Goal: Register for event/course

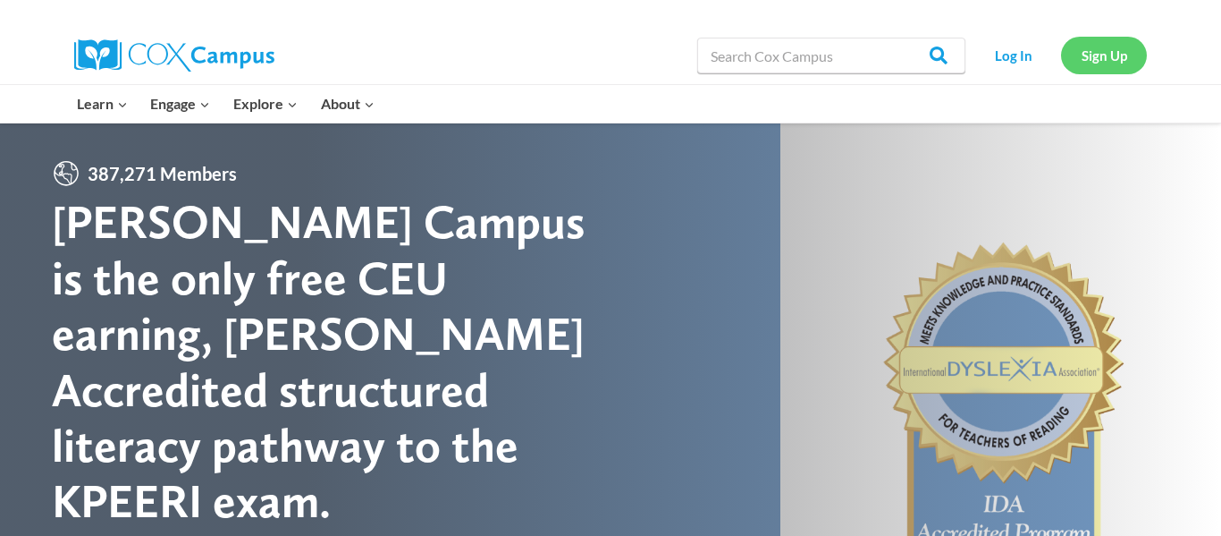
click at [1094, 61] on link "Sign Up" at bounding box center [1104, 55] width 86 height 37
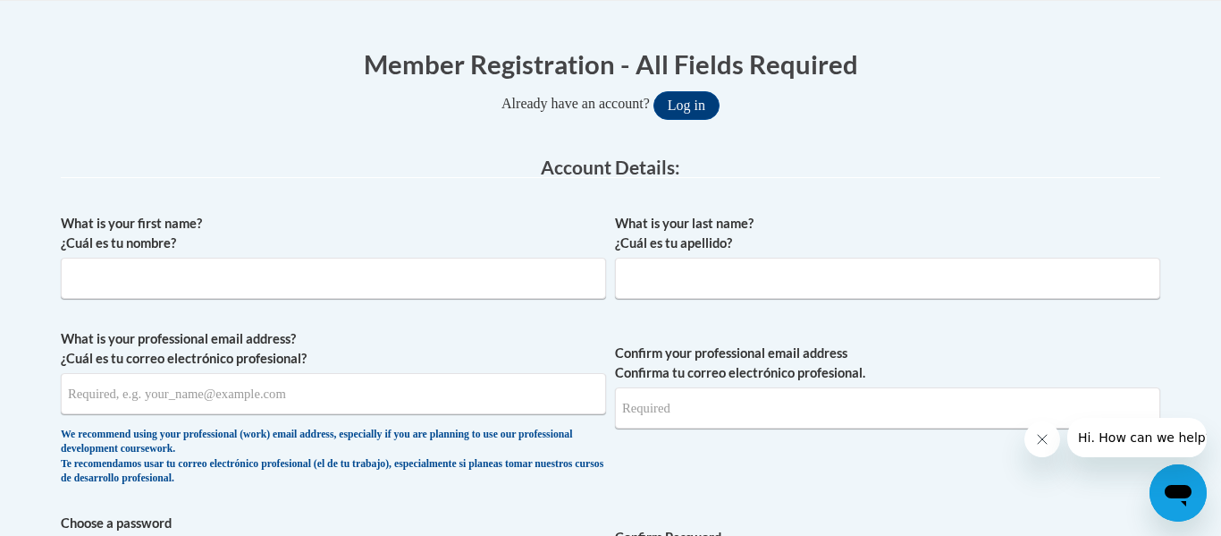
scroll to position [342, 0]
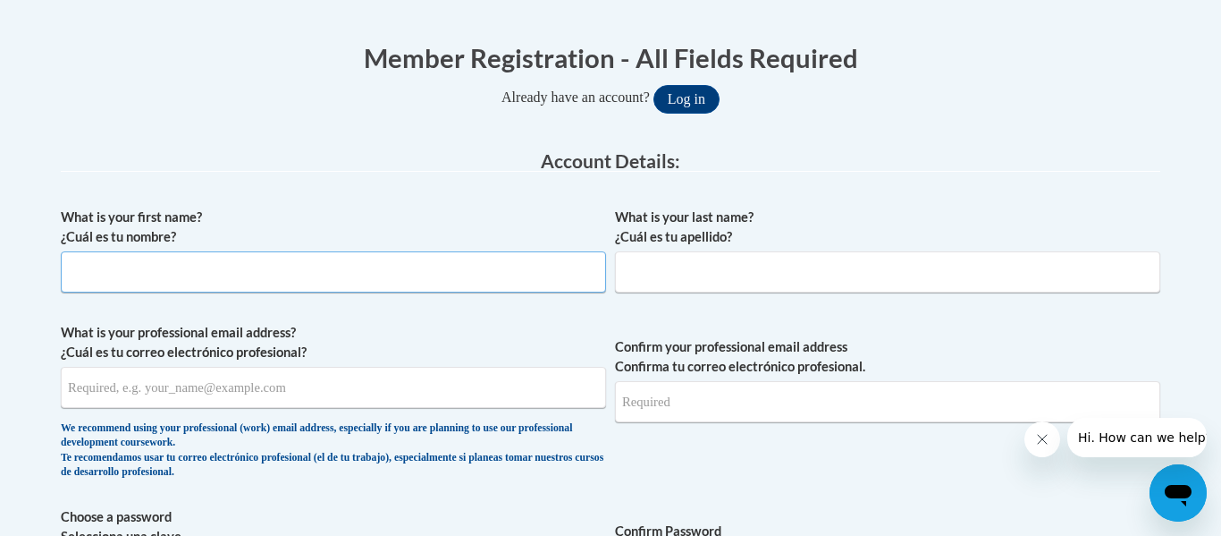
click at [346, 263] on input "What is your first name? ¿Cuál es tu nombre?" at bounding box center [333, 271] width 545 height 41
type input "[PERSON_NAME]"
click at [705, 275] on input "What is your last name? ¿Cuál es tu apellido?" at bounding box center [887, 271] width 545 height 41
type input "Watkins"
click at [319, 387] on input "What is your professional email address? ¿Cuál es tu correo electrónico profesi…" at bounding box center [333, 387] width 545 height 41
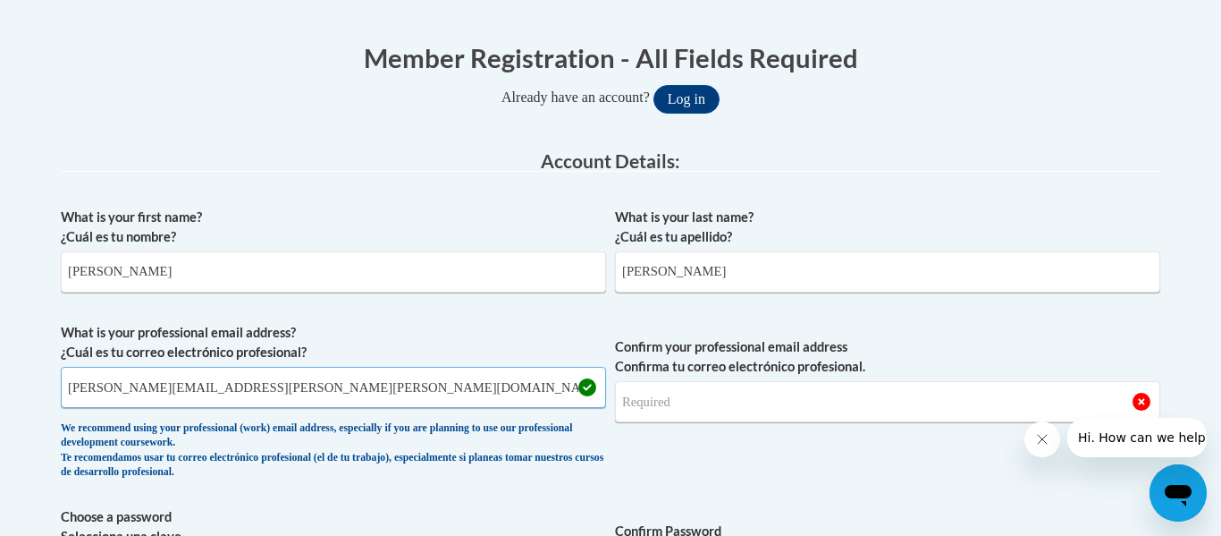
type input "taylor.watkins@scott.k12.ms.us"
click at [321, 425] on div "We recommend using your professional (work) email address, especially if you ar…" at bounding box center [333, 450] width 545 height 59
click at [680, 392] on input "Confirm your professional email address Confirma tu correo electrónico profesio…" at bounding box center [887, 401] width 545 height 41
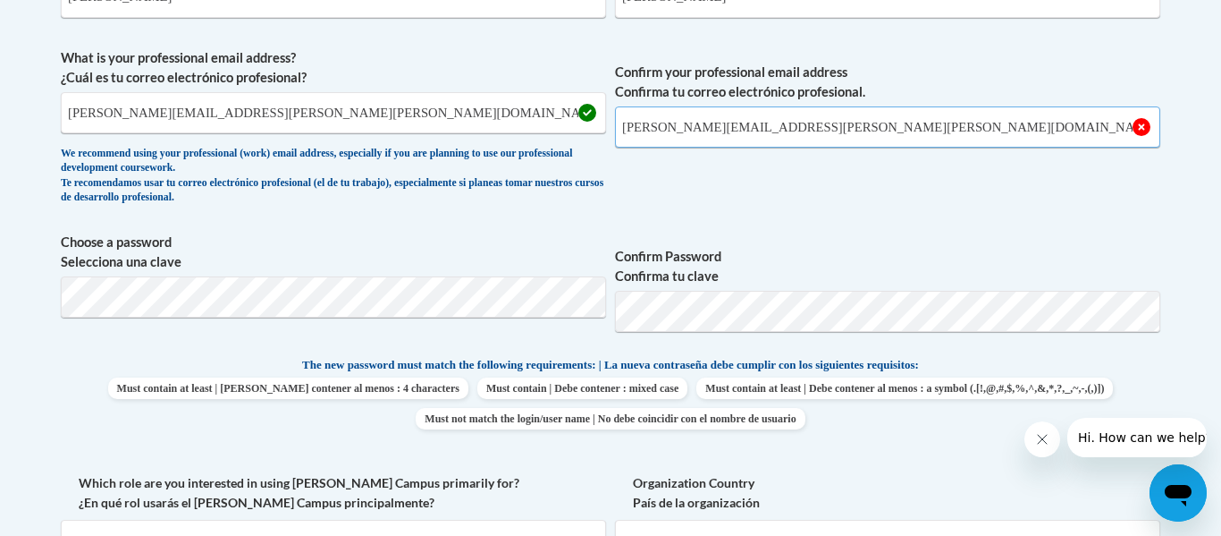
scroll to position [623, 0]
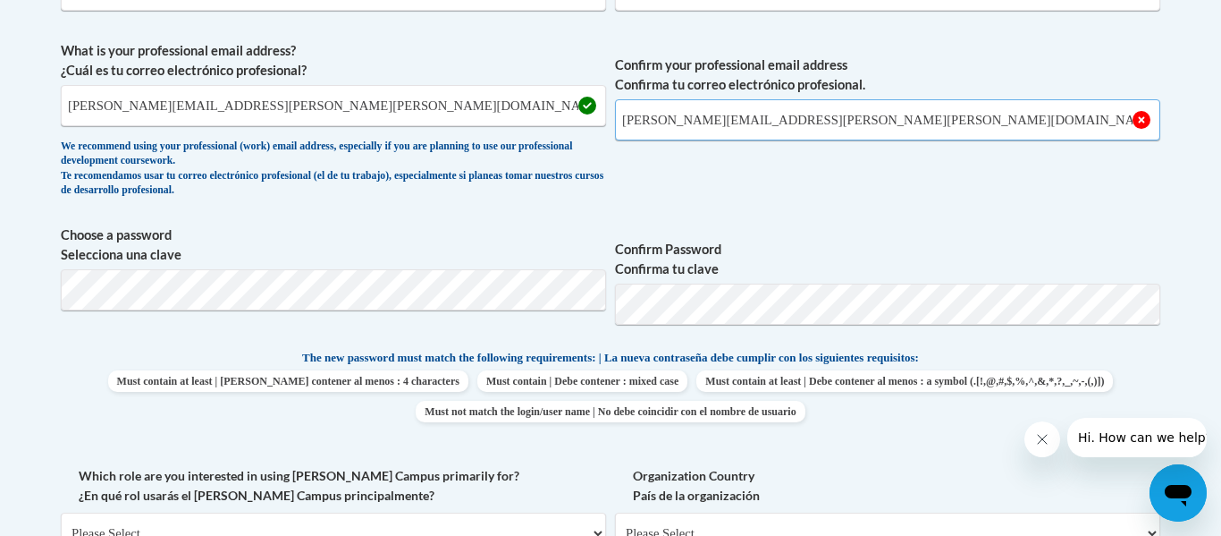
type input "taylor.watkins@scott.k12.ms.us"
click at [897, 263] on label "Confirm Password Confirma tu clave" at bounding box center [887, 259] width 545 height 39
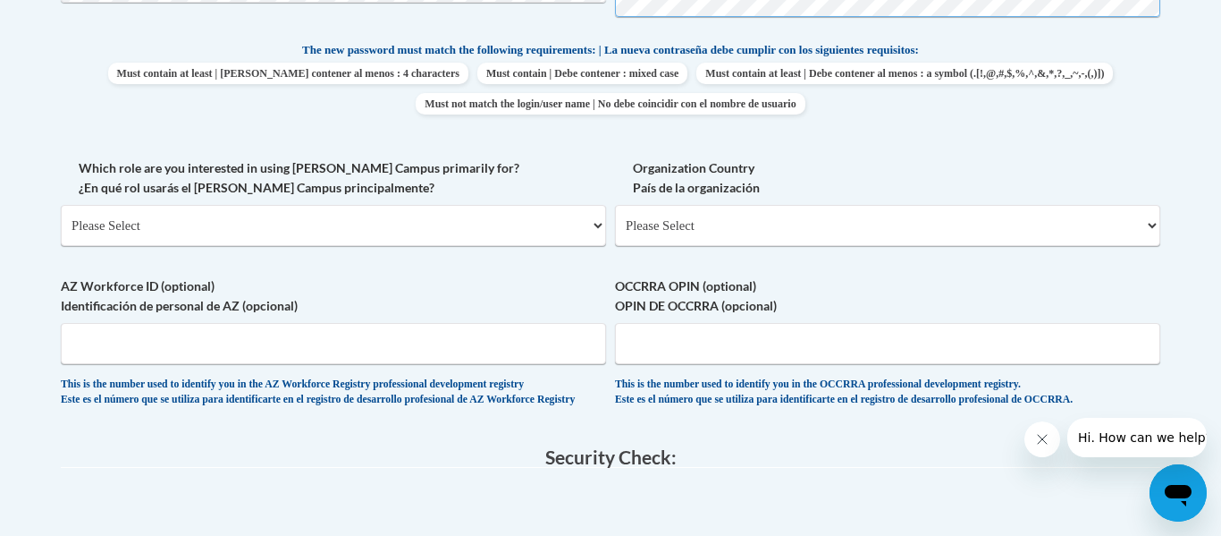
scroll to position [935, 0]
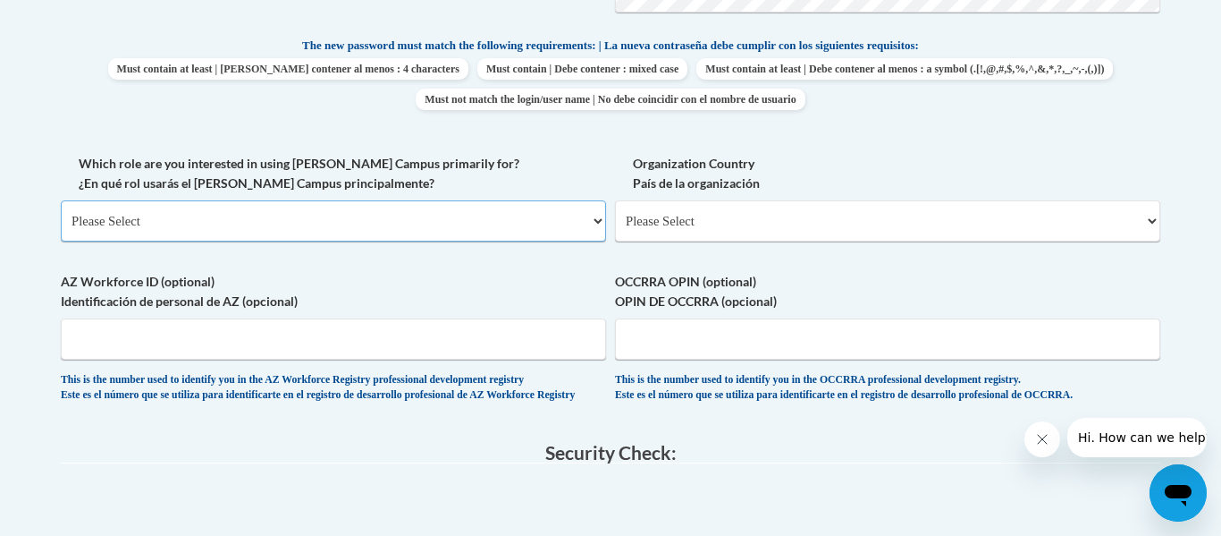
click at [428, 217] on select "Please Select College/University | Colegio/Universidad Community/Nonprofit Part…" at bounding box center [333, 220] width 545 height 41
select select "fbf2d438-af2f-41f8-98f1-81c410e29de3"
click at [61, 200] on select "Please Select College/University | Colegio/Universidad Community/Nonprofit Part…" at bounding box center [333, 220] width 545 height 41
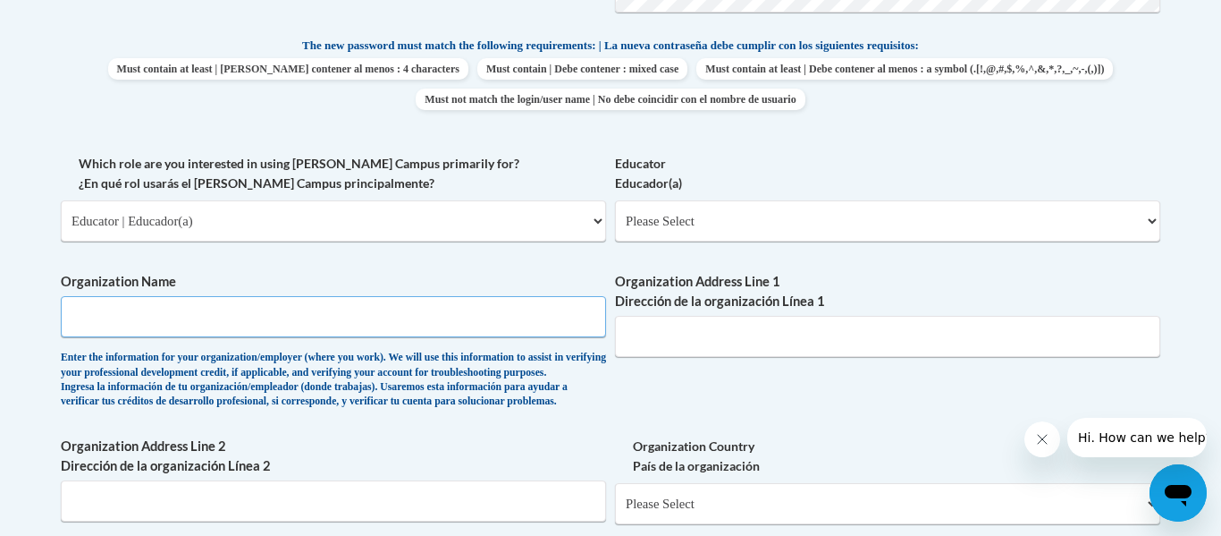
click at [206, 326] on input "Organization Name" at bounding box center [333, 316] width 545 height 41
click at [801, 210] on select "Please Select Early Learning/Daycare Teacher/Family Home Care Provider | Maestr…" at bounding box center [887, 220] width 545 height 41
select select "5e2af403-4f2c-4e49-a02f-103e55d7b75b"
click at [615, 200] on select "Please Select Early Learning/Daycare Teacher/Family Home Care Provider | Maestr…" at bounding box center [887, 220] width 545 height 41
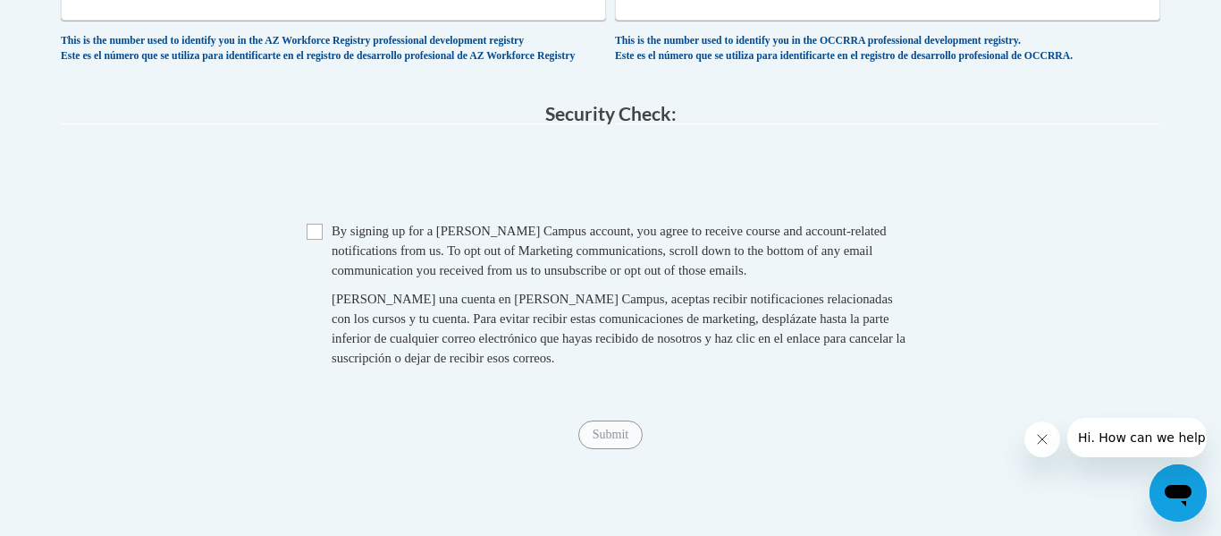
scroll to position [1571, 0]
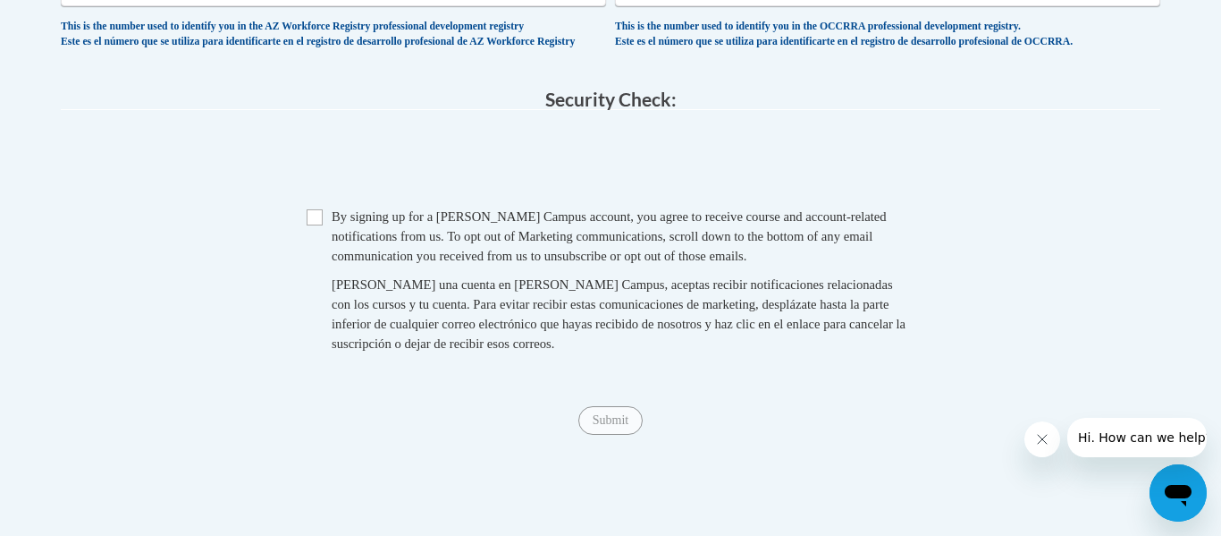
click at [325, 262] on span "Checkbox By signing up for a Cox Campus account, you agree to receive course an…" at bounding box center [611, 289] width 608 height 165
click at [314, 225] on input "Checkbox" at bounding box center [315, 217] width 16 height 16
checkbox input "true"
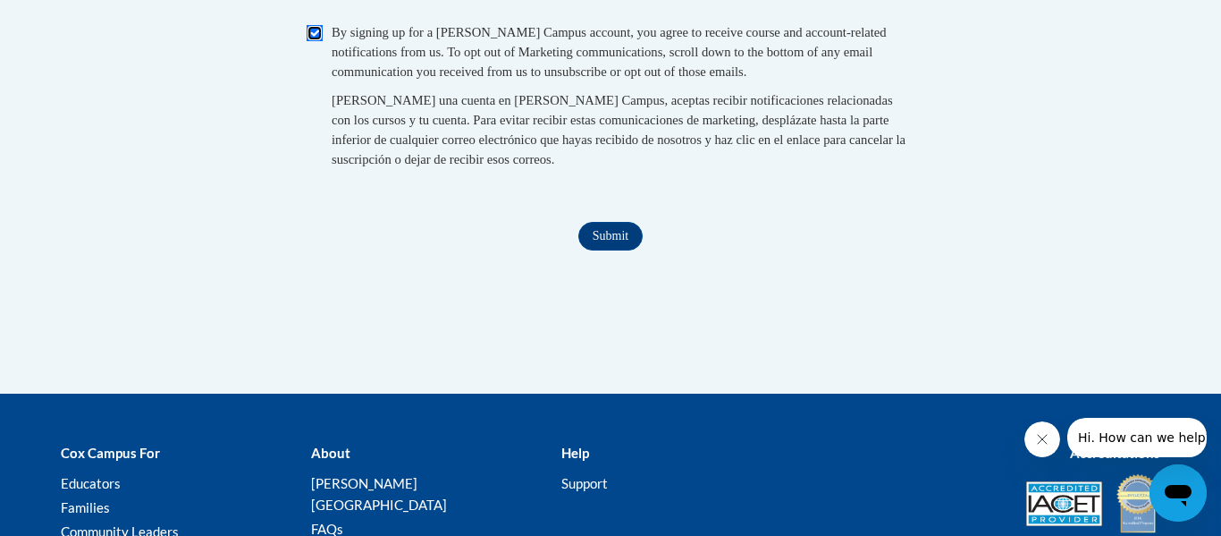
scroll to position [1772, 0]
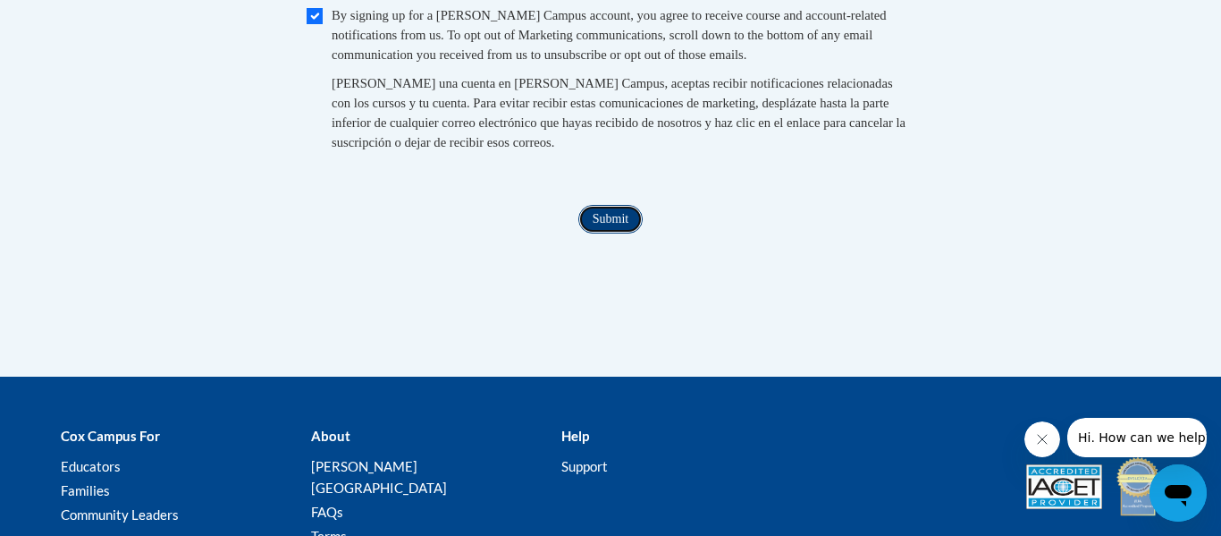
click at [612, 233] on input "Submit" at bounding box center [611, 219] width 64 height 29
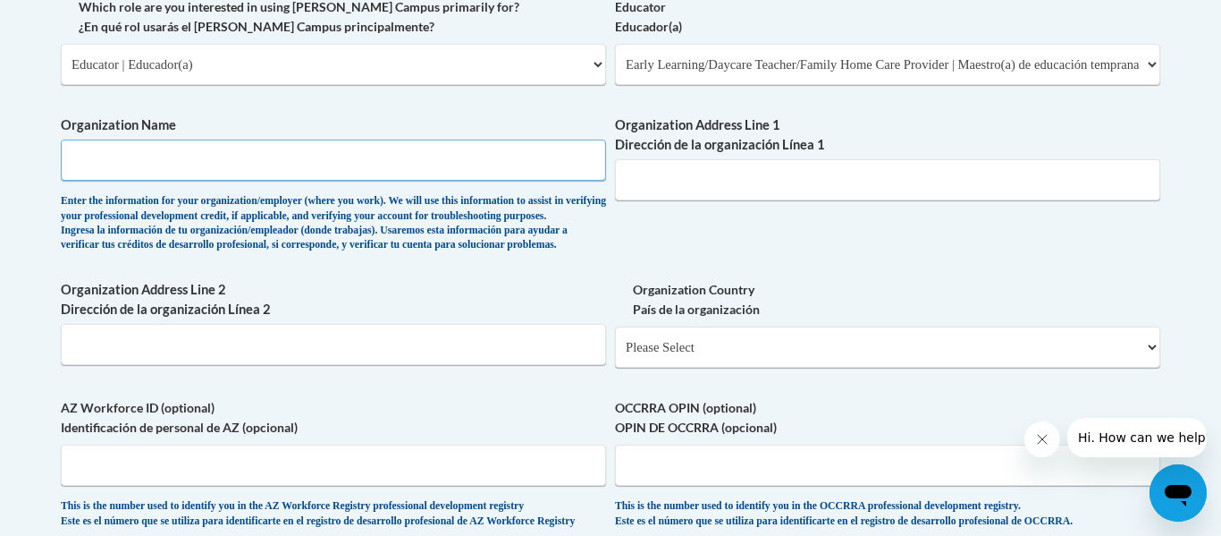
scroll to position [1089, 0]
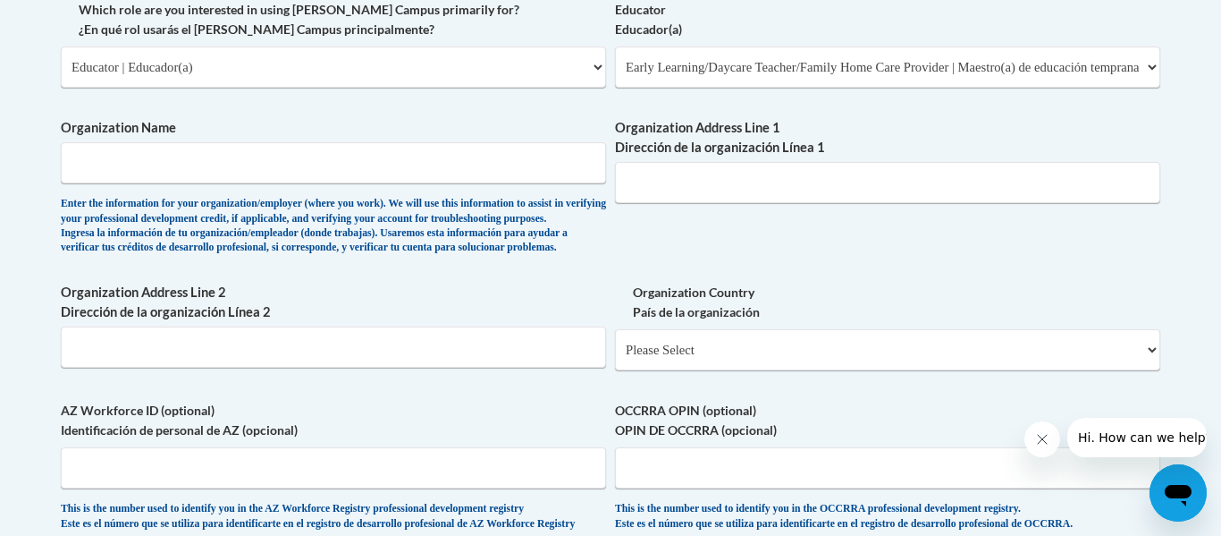
click at [353, 217] on div "Enter the information for your organization/employer (where you work). We will …" at bounding box center [333, 226] width 545 height 59
click at [216, 165] on input "Organization Name" at bounding box center [333, 162] width 545 height 41
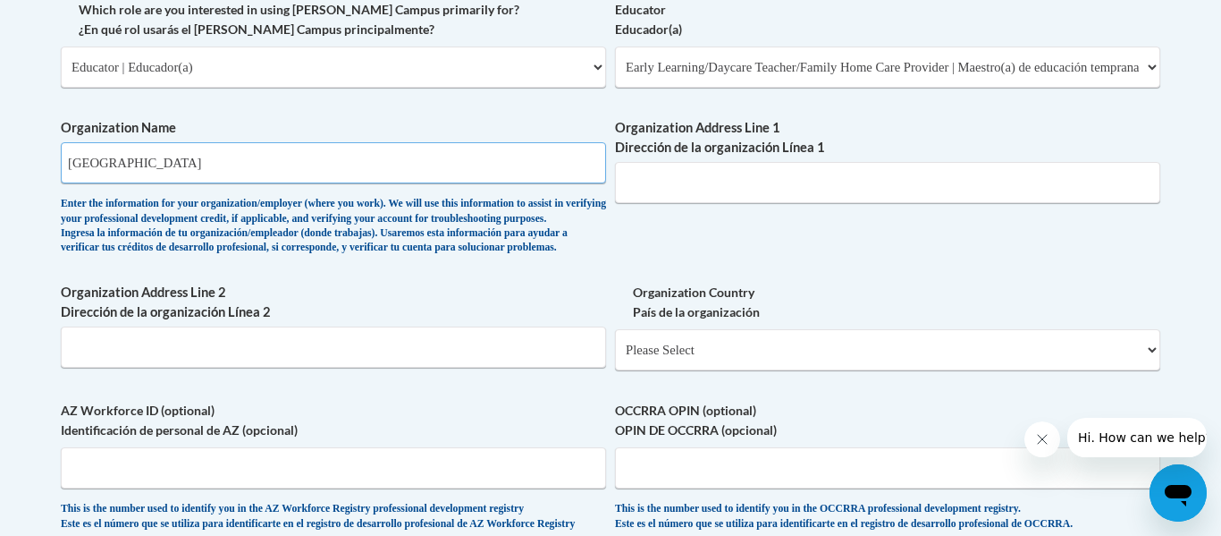
type input "Lake Elementary School"
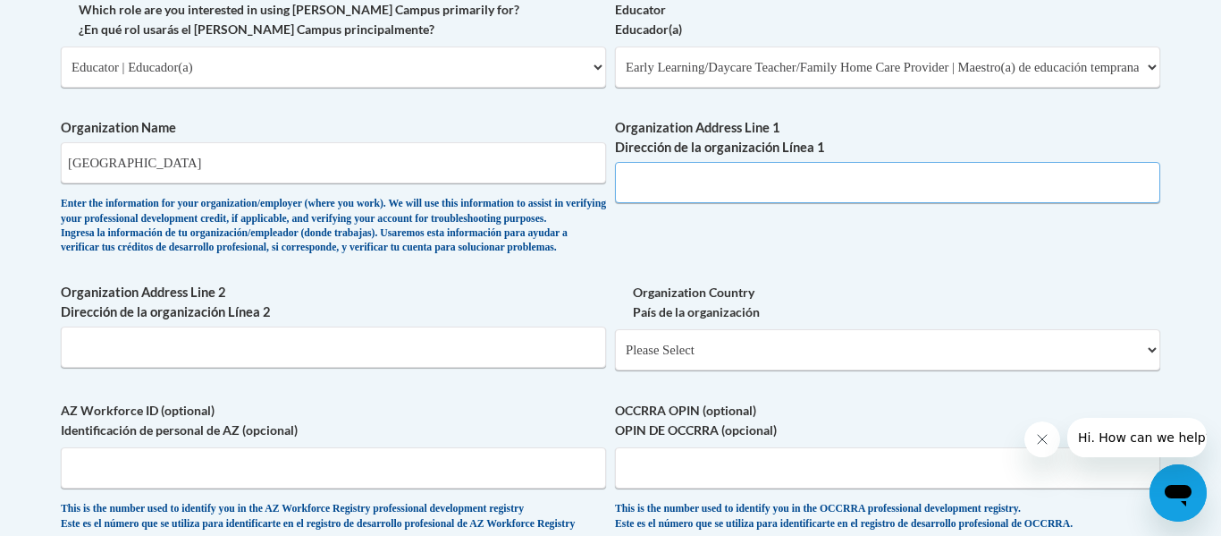
click at [741, 174] on input "Organization Address Line 1 Dirección de la organización Línea 1" at bounding box center [887, 182] width 545 height 41
type input "@"
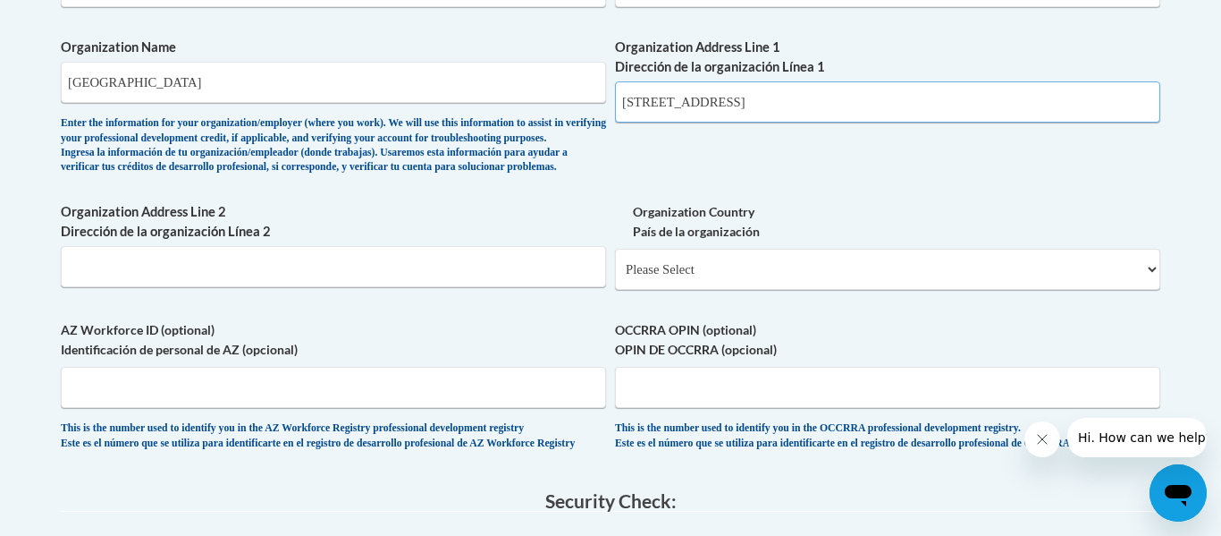
scroll to position [1172, 0]
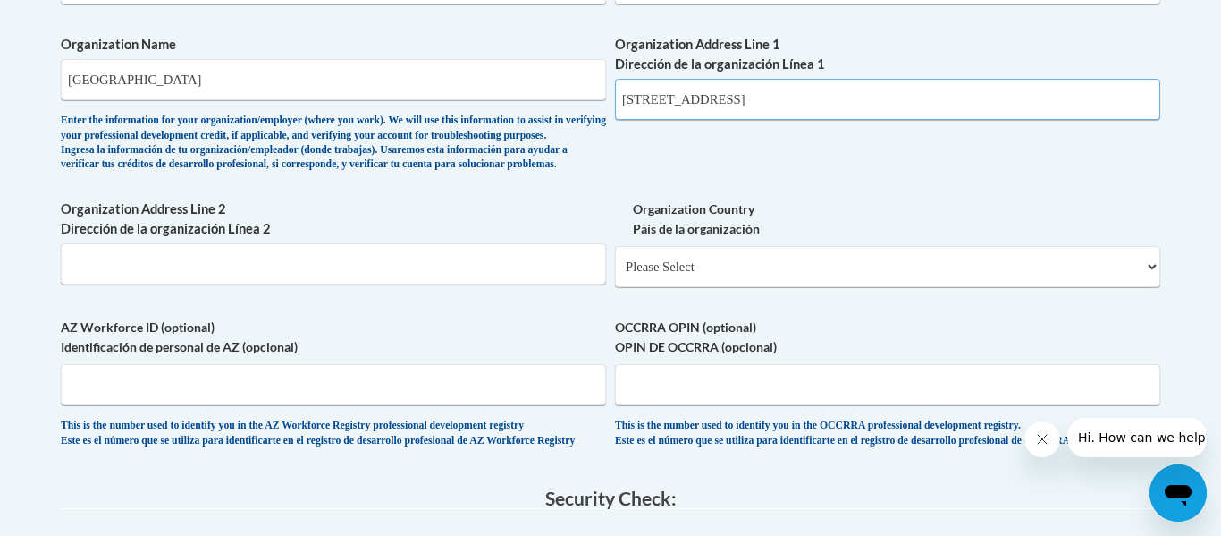
type input "200 School Street"
click at [790, 287] on select "Please Select United States | Estados Unidos Outside of the United States | Fue…" at bounding box center [887, 266] width 545 height 41
select select "ad49bcad-a171-4b2e-b99c-48b446064914"
click at [615, 275] on select "Please Select United States | Estados Unidos Outside of the United States | Fue…" at bounding box center [887, 266] width 545 height 41
select select
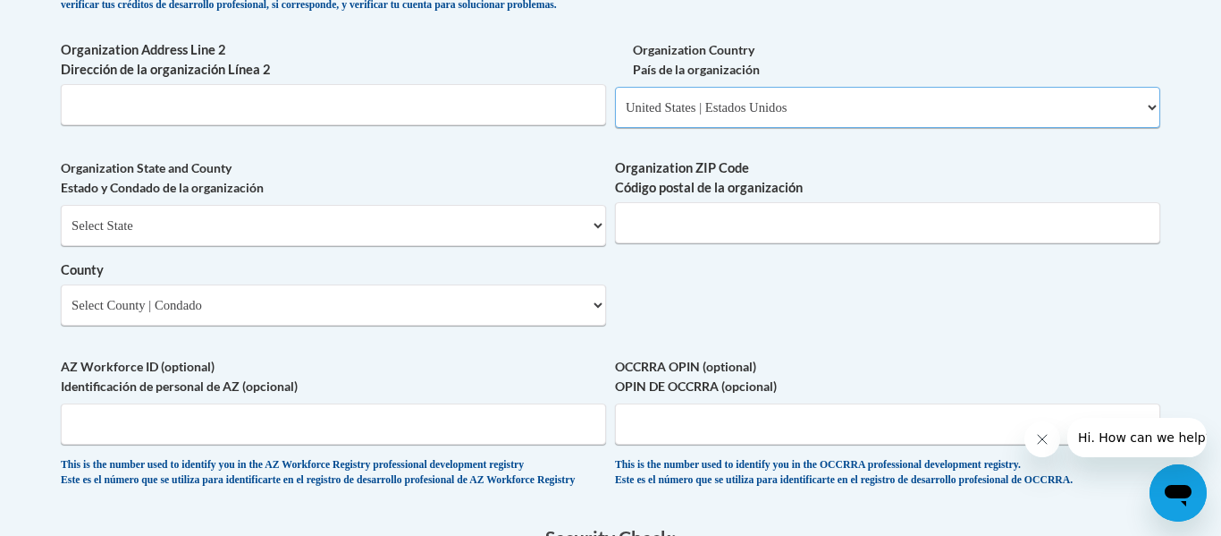
scroll to position [1350, 0]
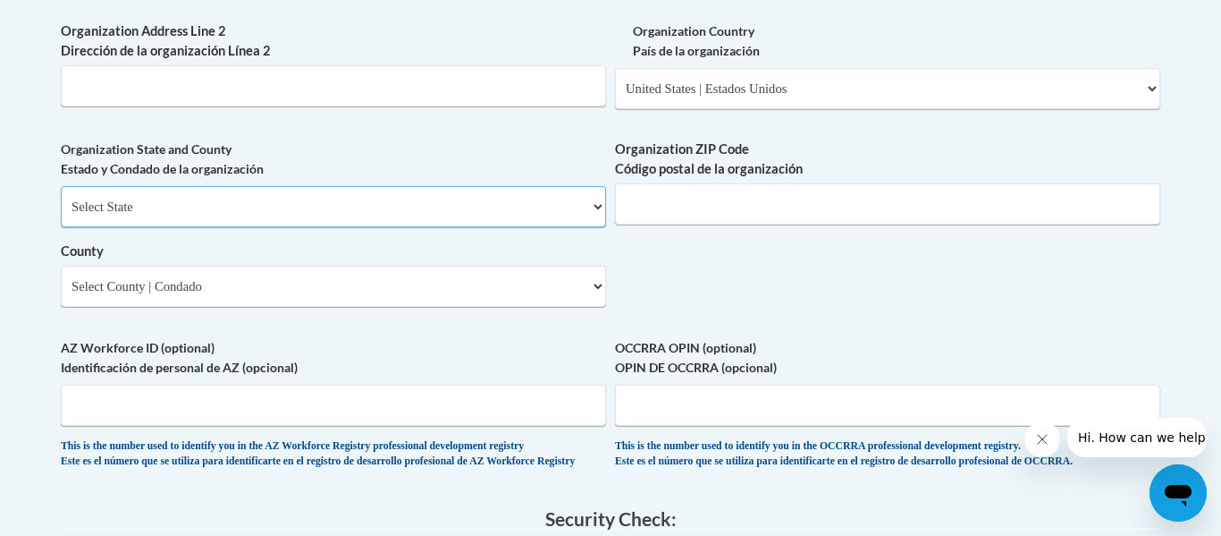
click at [488, 215] on select "Select State Alabama Alaska Arizona Arkansas California Colorado Connecticut De…" at bounding box center [333, 206] width 545 height 41
select select "Mississippi"
click at [61, 215] on select "Select State Alabama Alaska Arizona Arkansas California Colorado Connecticut De…" at bounding box center [333, 206] width 545 height 41
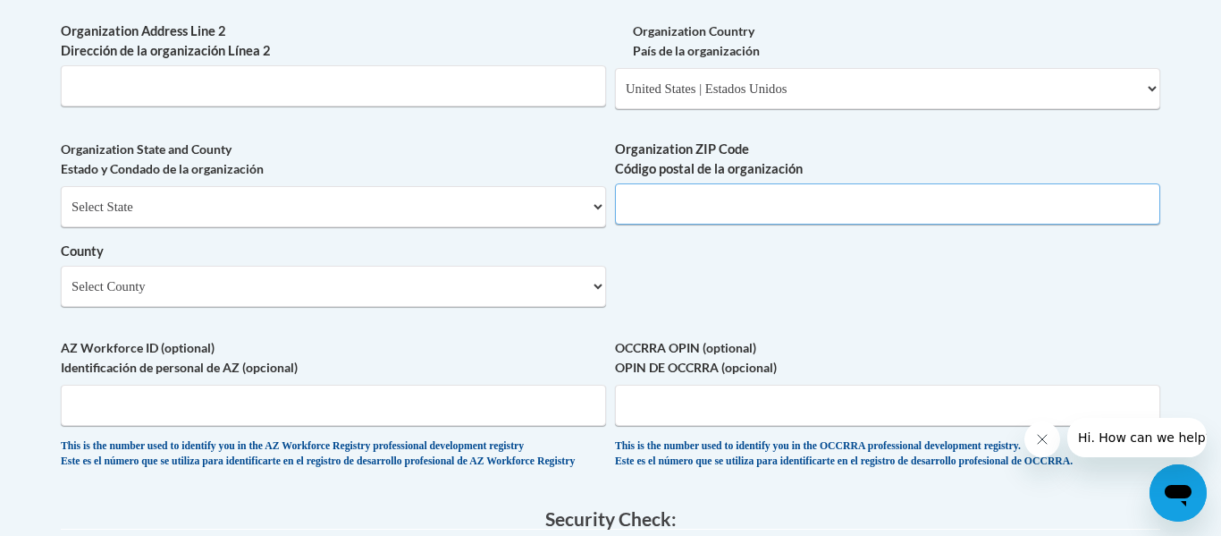
click at [663, 224] on input "Organization ZIP Code Código postal de la organización" at bounding box center [887, 203] width 545 height 41
type input "39092"
click at [310, 307] on select "Select County Adams Alcorn Amite Attala Benton Bolivar Calhoun Carroll Chickasa…" at bounding box center [333, 286] width 545 height 41
select select "Scott"
click at [61, 295] on select "Select County Adams Alcorn Amite Attala Benton Bolivar Calhoun Carroll Chickasa…" at bounding box center [333, 286] width 545 height 41
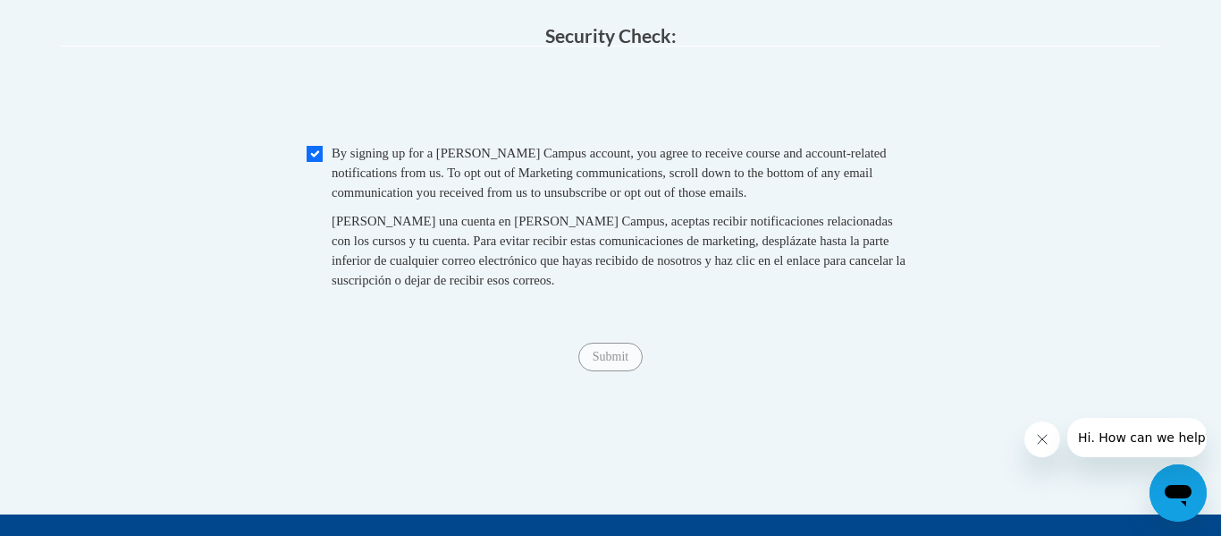
scroll to position [1842, 0]
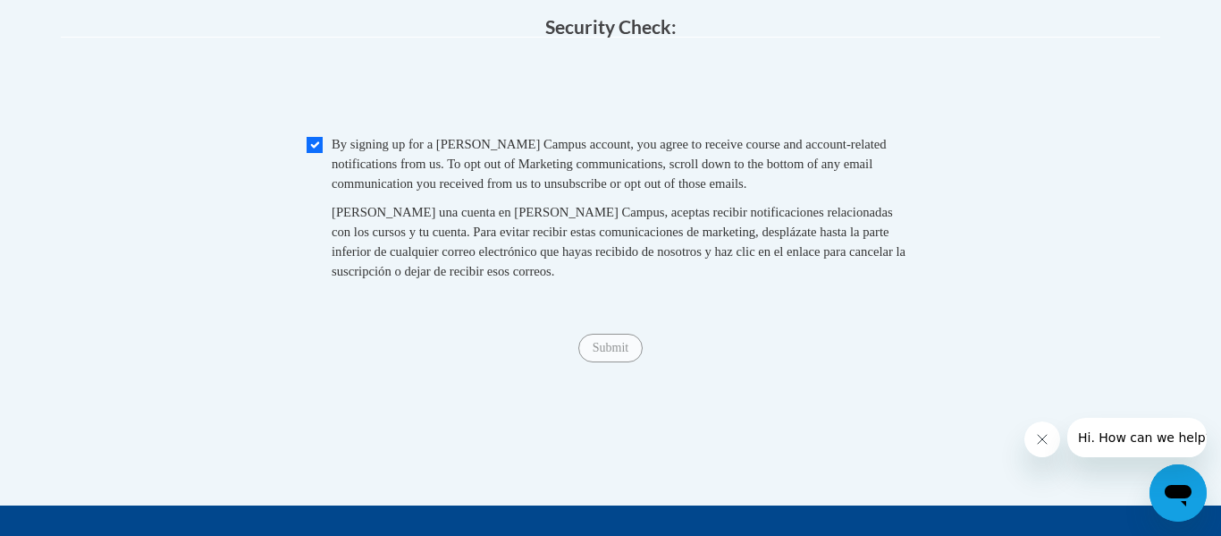
click at [310, 248] on span "Checkbox By signing up for a Cox Campus account, you agree to receive course an…" at bounding box center [611, 216] width 608 height 165
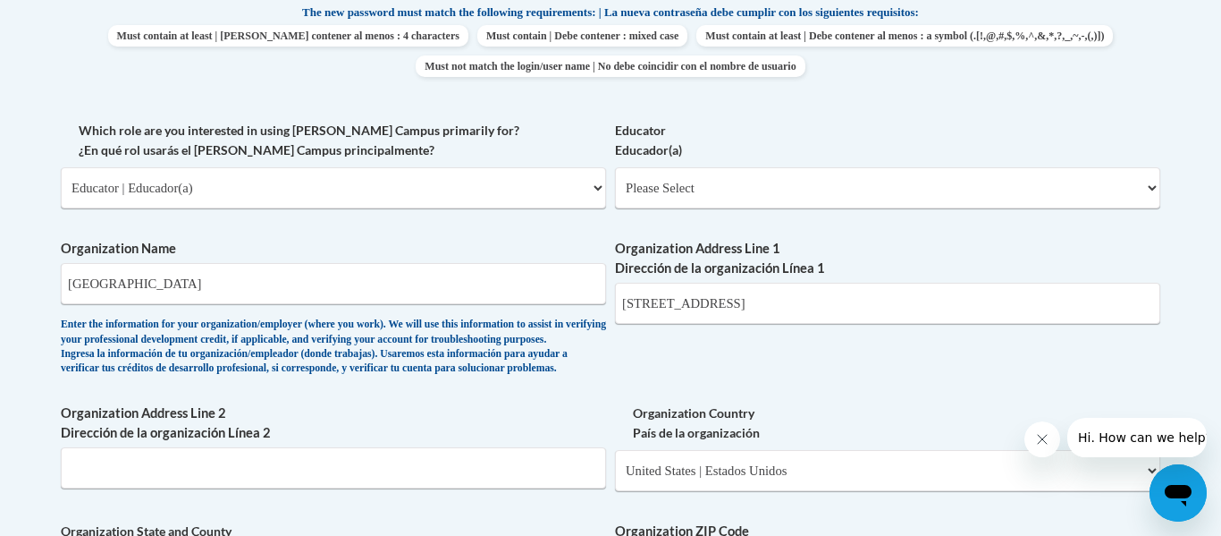
scroll to position [1715, 0]
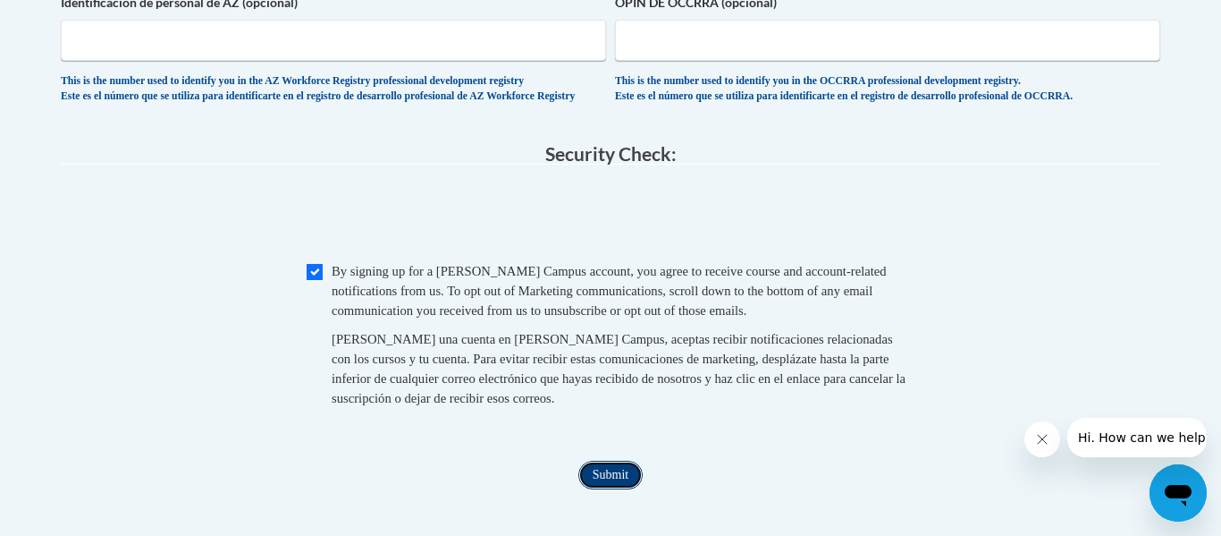
click at [589, 489] on input "Submit" at bounding box center [611, 474] width 64 height 29
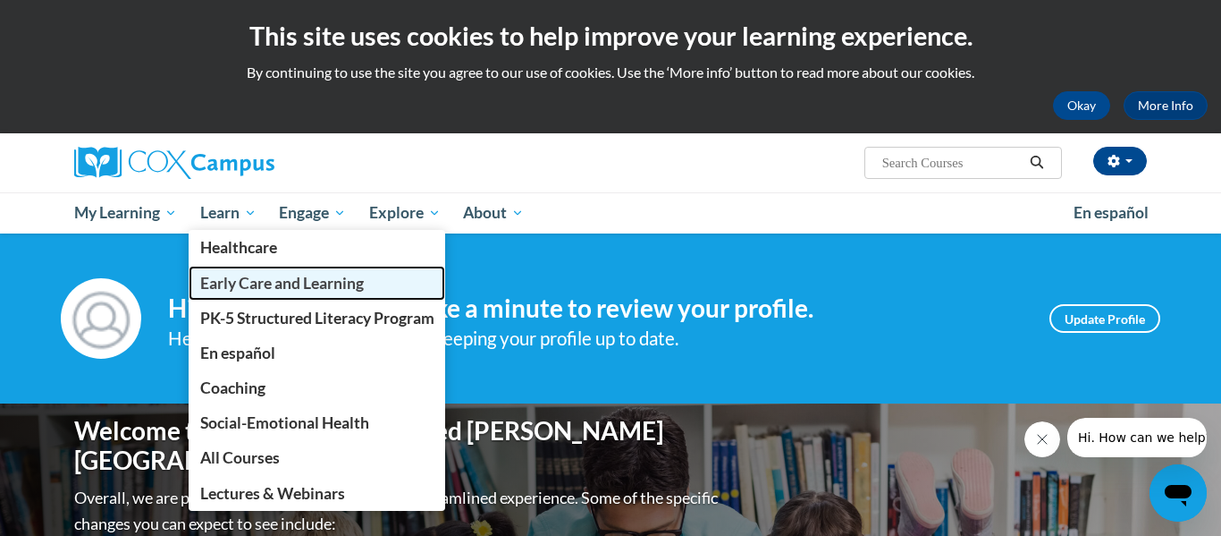
click at [263, 278] on span "Early Care and Learning" at bounding box center [282, 283] width 164 height 19
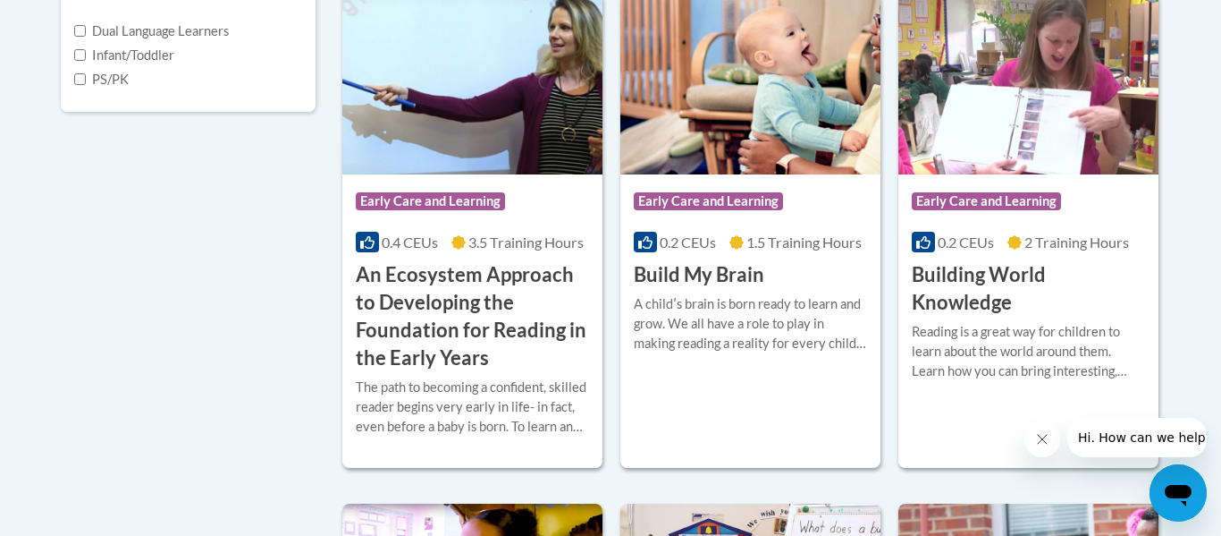
scroll to position [711, 0]
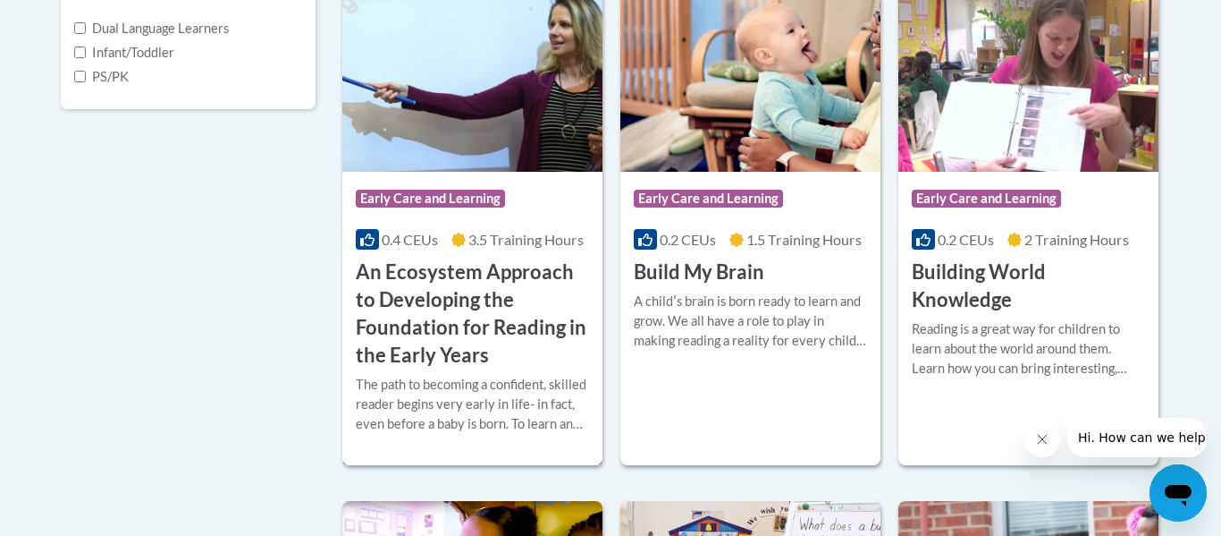
click at [451, 298] on h3 "An Ecosystem Approach to Developing the Foundation for Reading in the Early Yea…" at bounding box center [472, 313] width 233 height 110
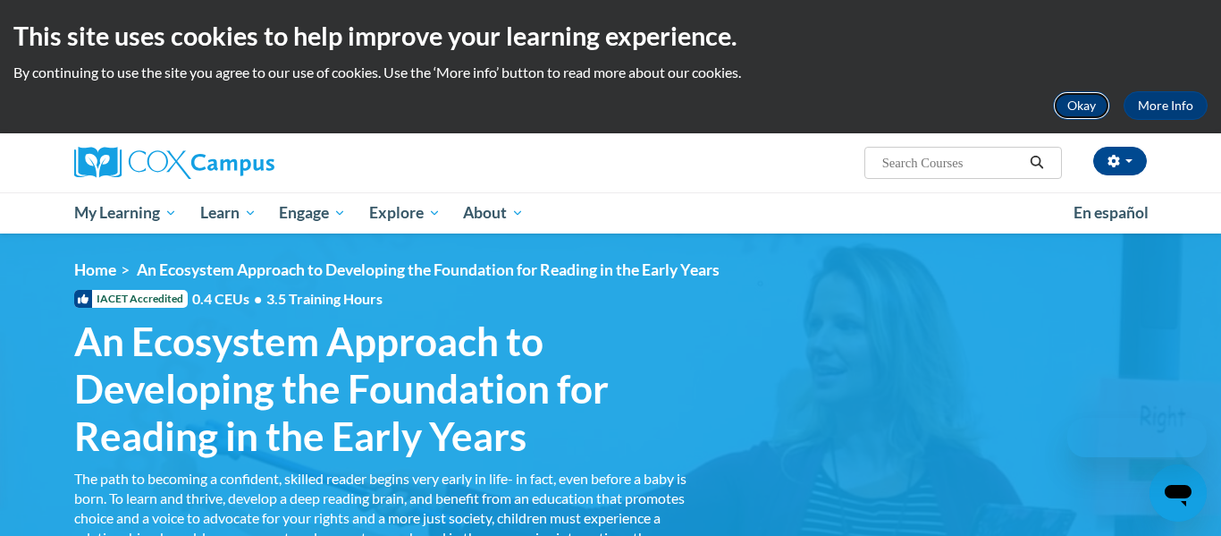
click at [1084, 102] on button "Okay" at bounding box center [1081, 105] width 57 height 29
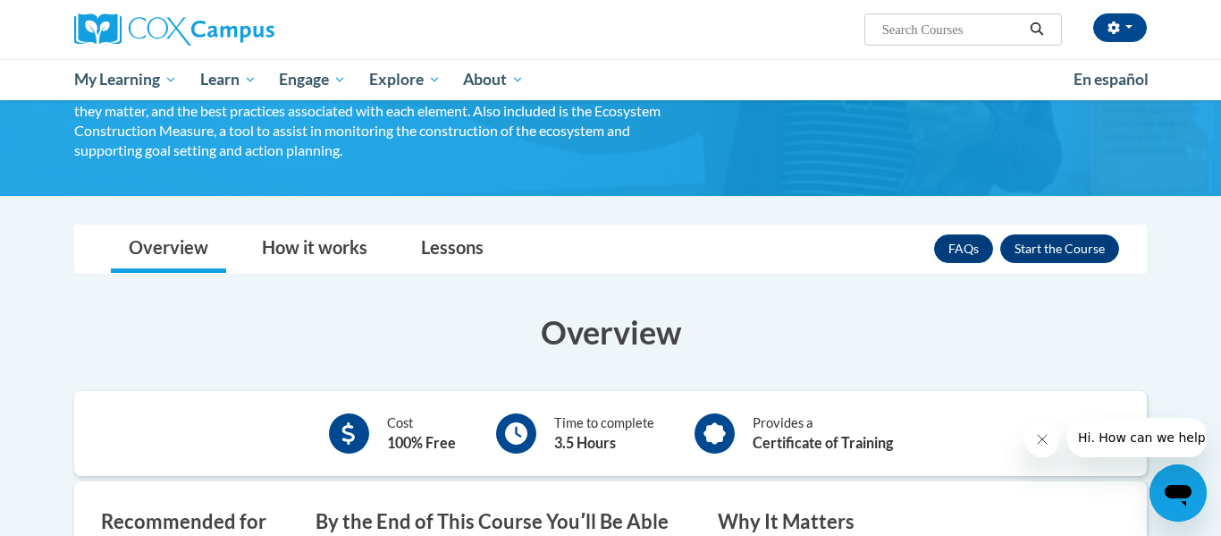
scroll to position [508, 0]
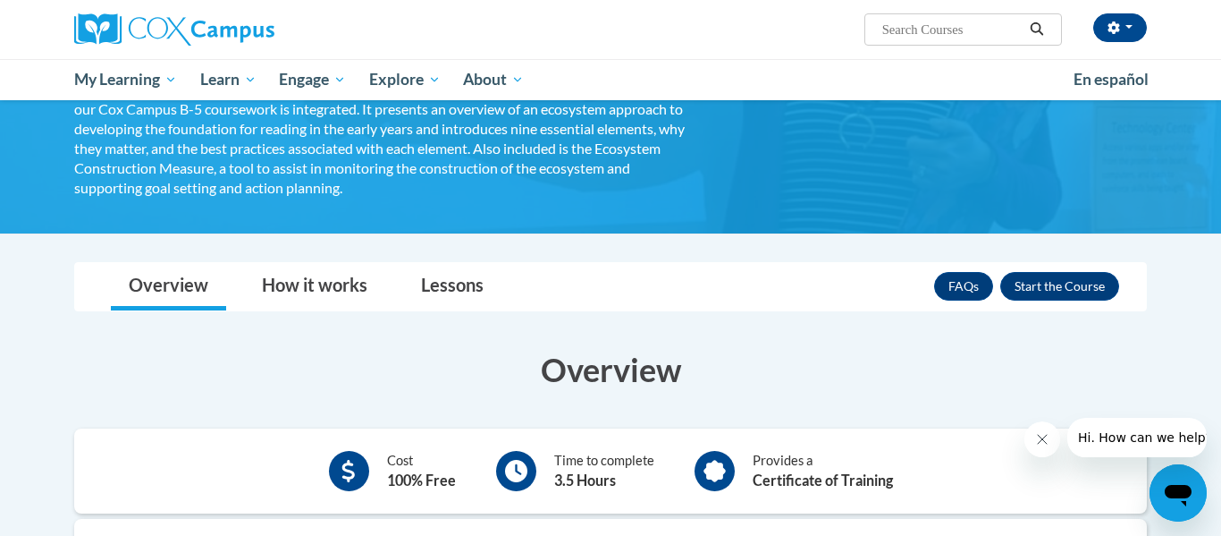
scroll to position [335, 0]
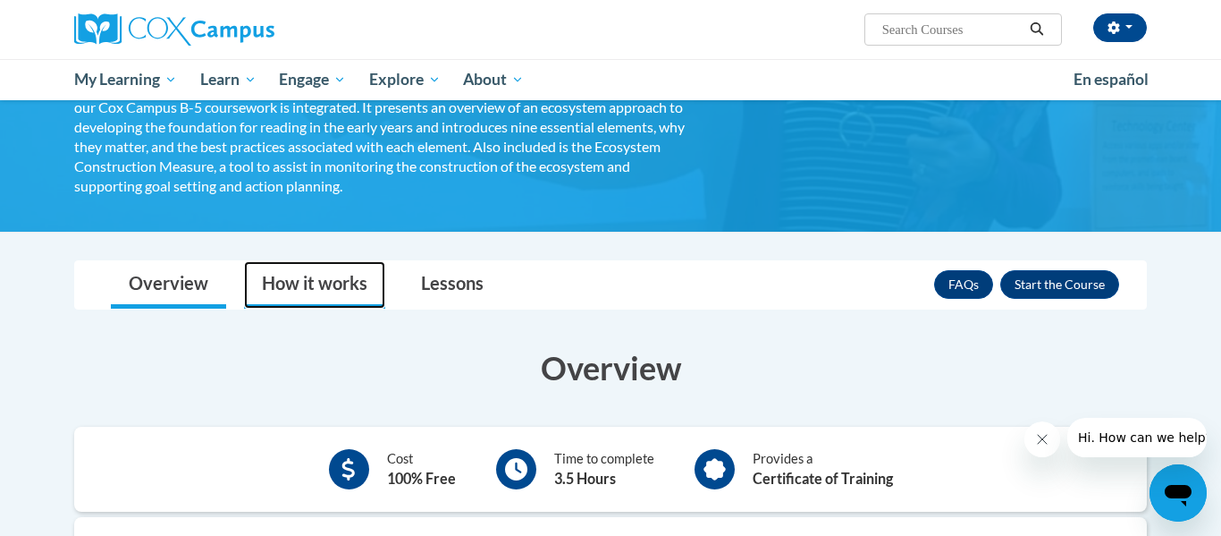
click at [365, 285] on link "How it works" at bounding box center [314, 284] width 141 height 47
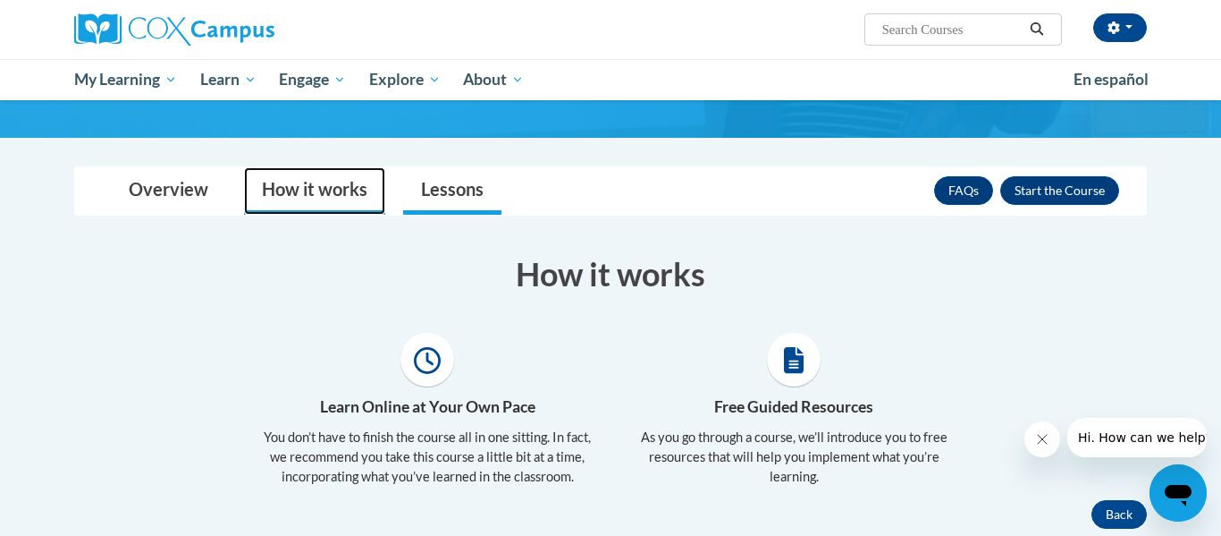
scroll to position [420, 0]
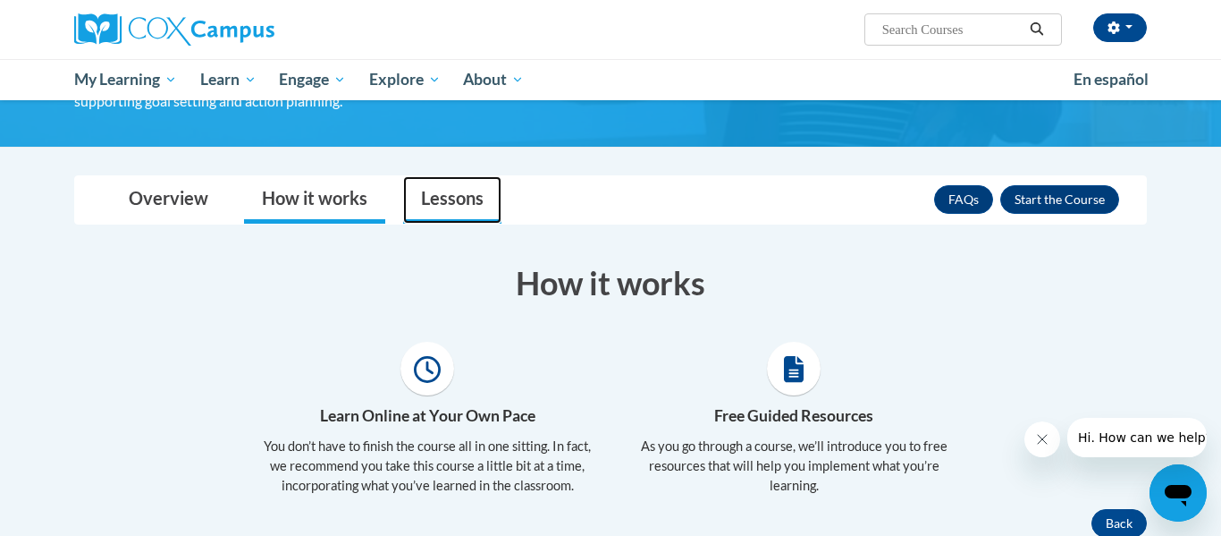
click at [461, 204] on link "Lessons" at bounding box center [452, 199] width 98 height 47
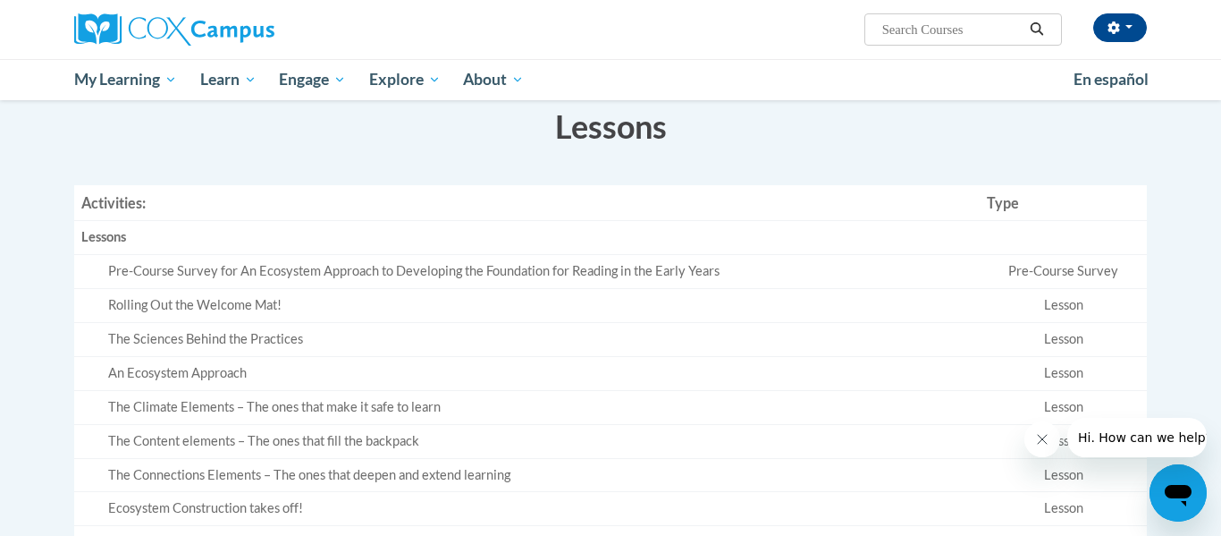
scroll to position [585, 0]
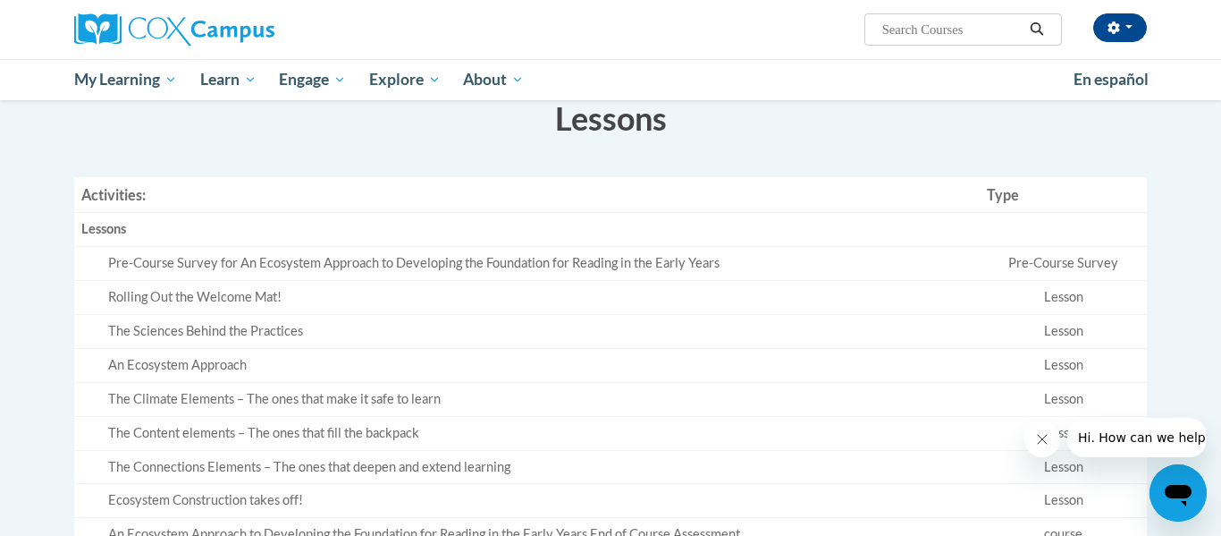
click at [425, 265] on div "Pre-Course Survey for An Ecosystem Approach to Developing the Foundation for Re…" at bounding box center [540, 263] width 865 height 19
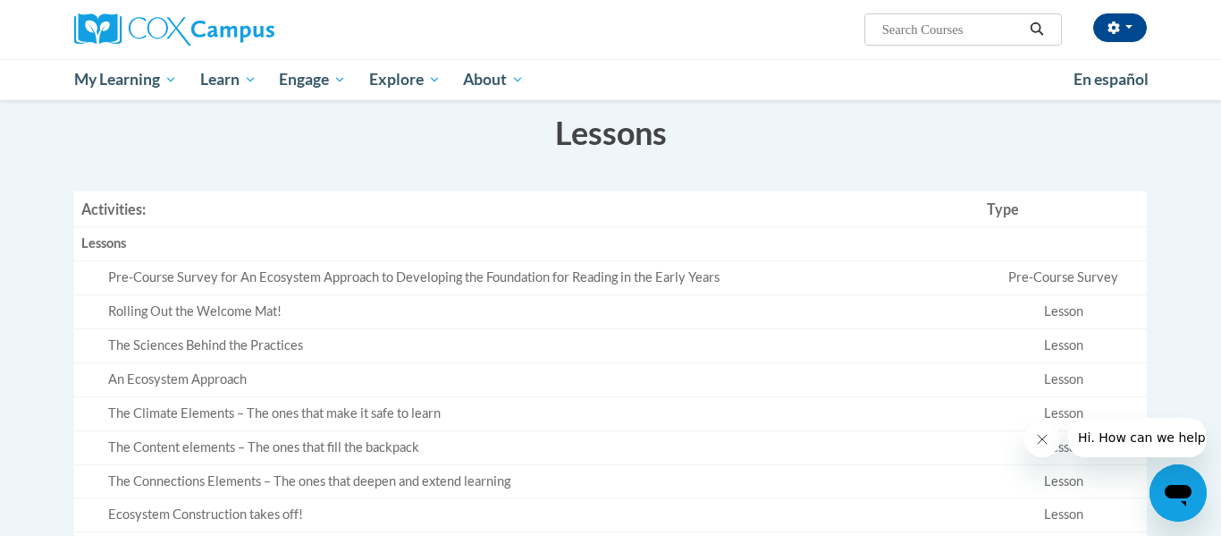
click at [376, 275] on div "Pre-Course Survey for An Ecosystem Approach to Developing the Foundation for Re…" at bounding box center [540, 277] width 865 height 19
click at [340, 276] on div "Pre-Course Survey for An Ecosystem Approach to Developing the Foundation for Re…" at bounding box center [540, 277] width 865 height 19
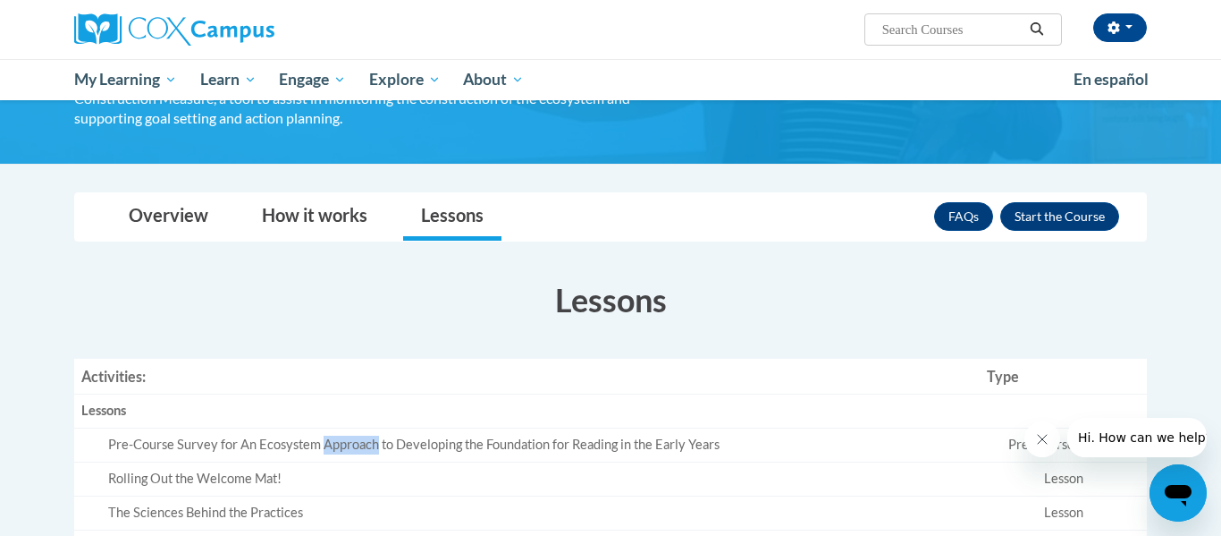
scroll to position [402, 0]
click at [1100, 214] on button "Enroll" at bounding box center [1060, 217] width 119 height 29
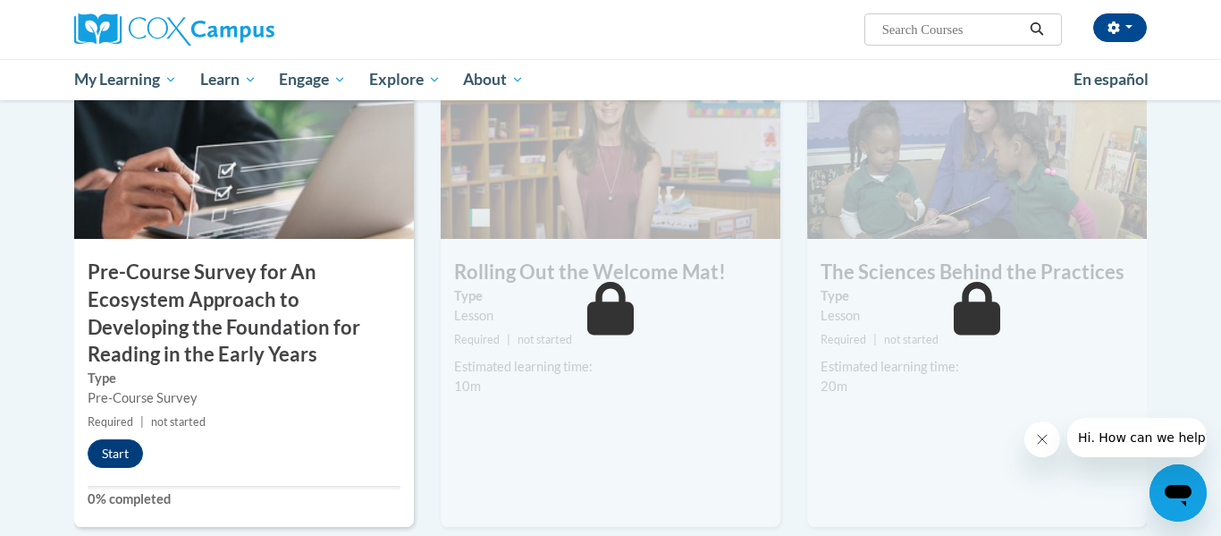
scroll to position [453, 0]
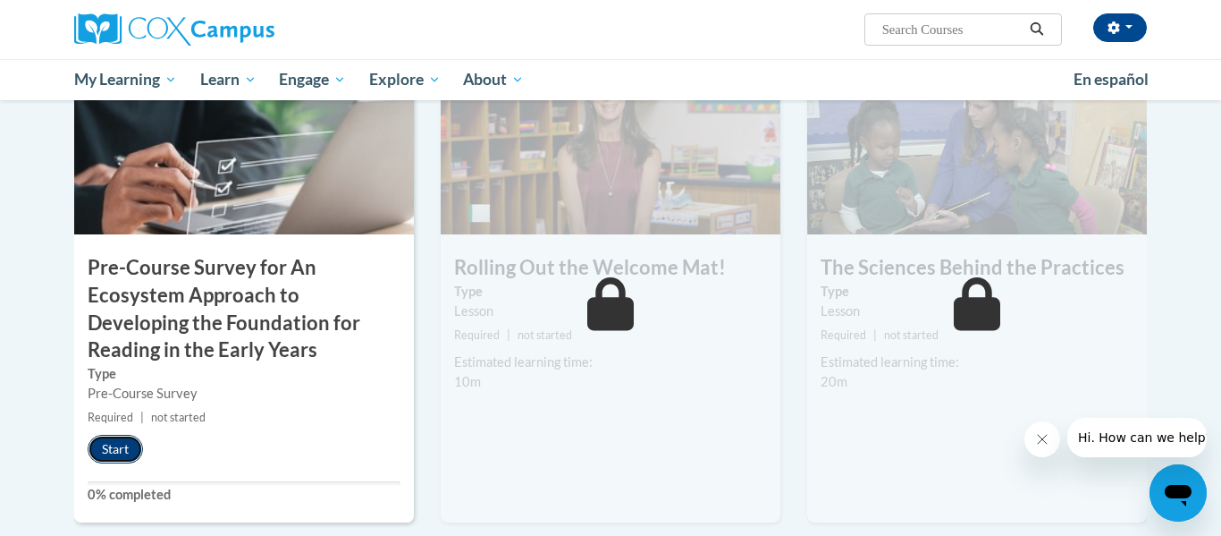
click at [100, 444] on button "Start" at bounding box center [115, 449] width 55 height 29
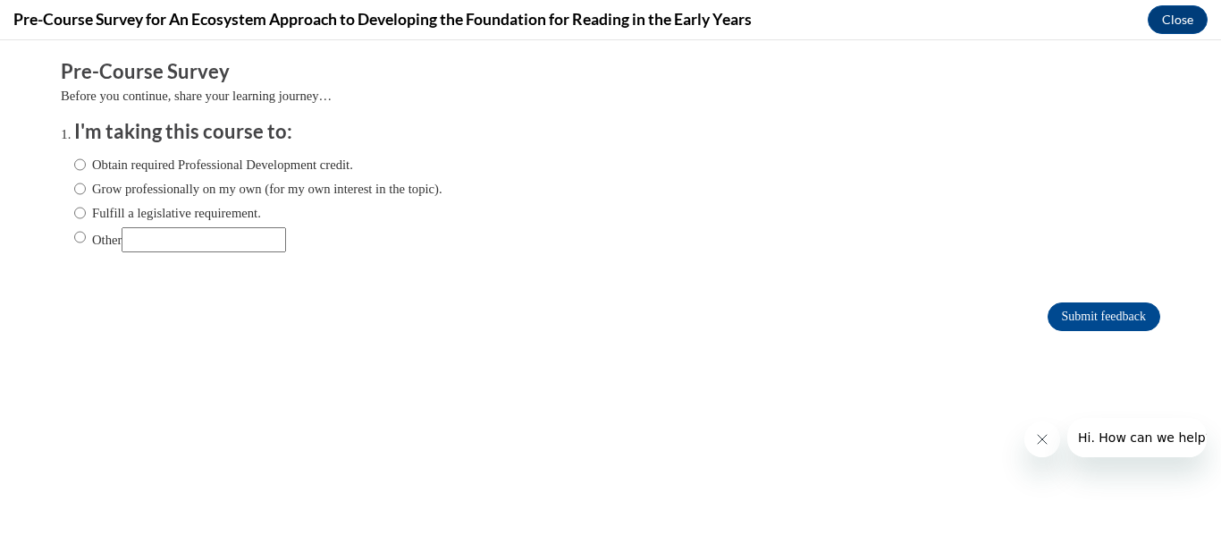
scroll to position [0, 0]
click at [164, 155] on label "Obtain required Professional Development credit." at bounding box center [213, 165] width 279 height 20
click at [86, 155] on input "Obtain required Professional Development credit." at bounding box center [80, 165] width 12 height 20
radio input "true"
click at [1091, 308] on input "Submit feedback" at bounding box center [1104, 316] width 113 height 29
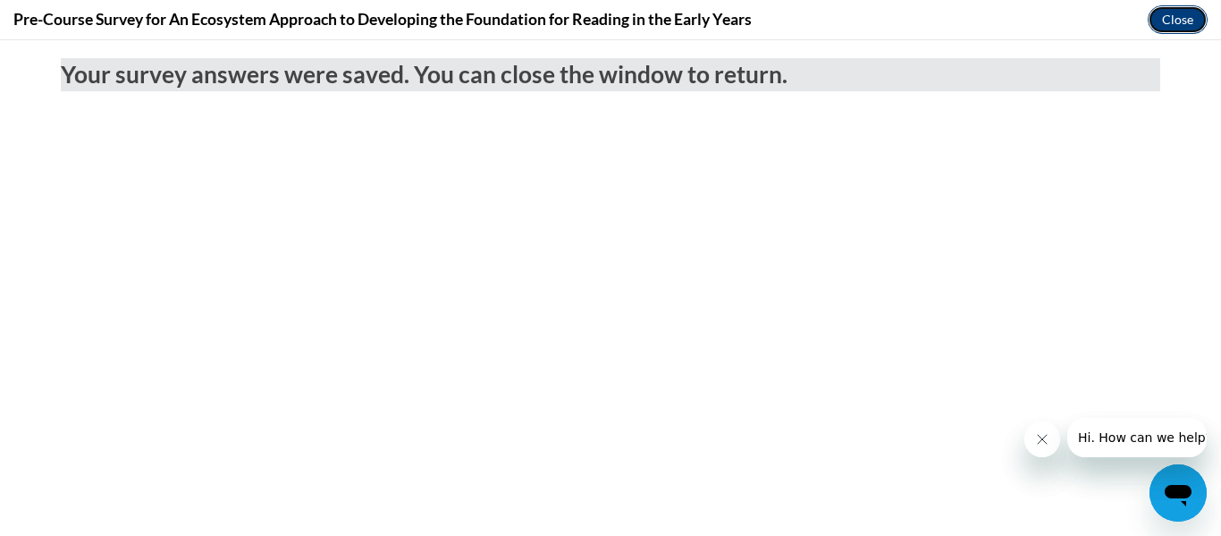
click at [1169, 20] on button "Close" at bounding box center [1178, 19] width 60 height 29
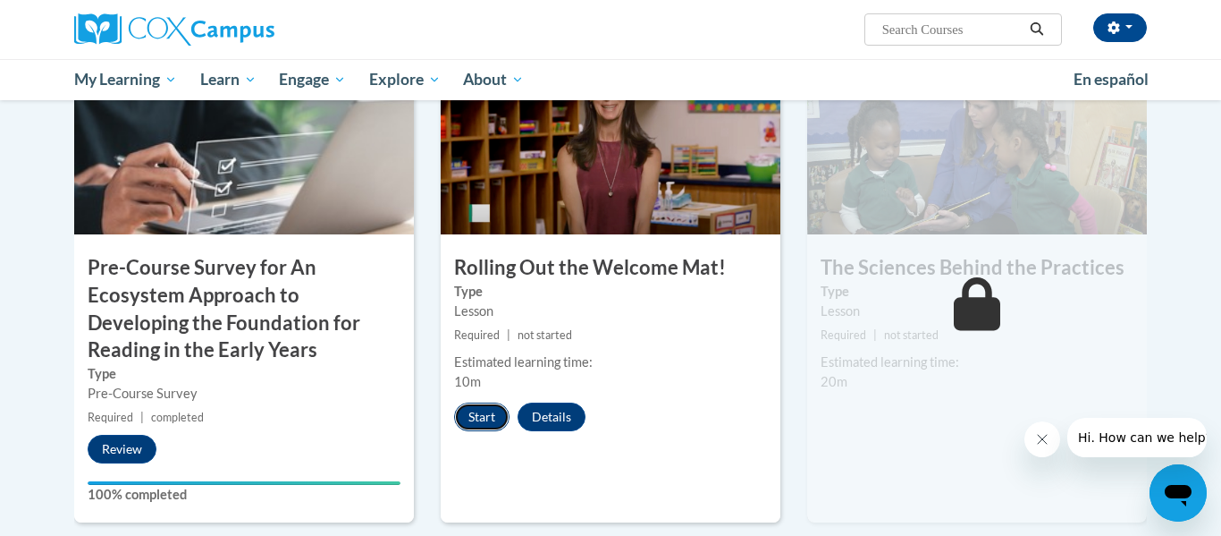
click at [488, 407] on button "Start" at bounding box center [481, 416] width 55 height 29
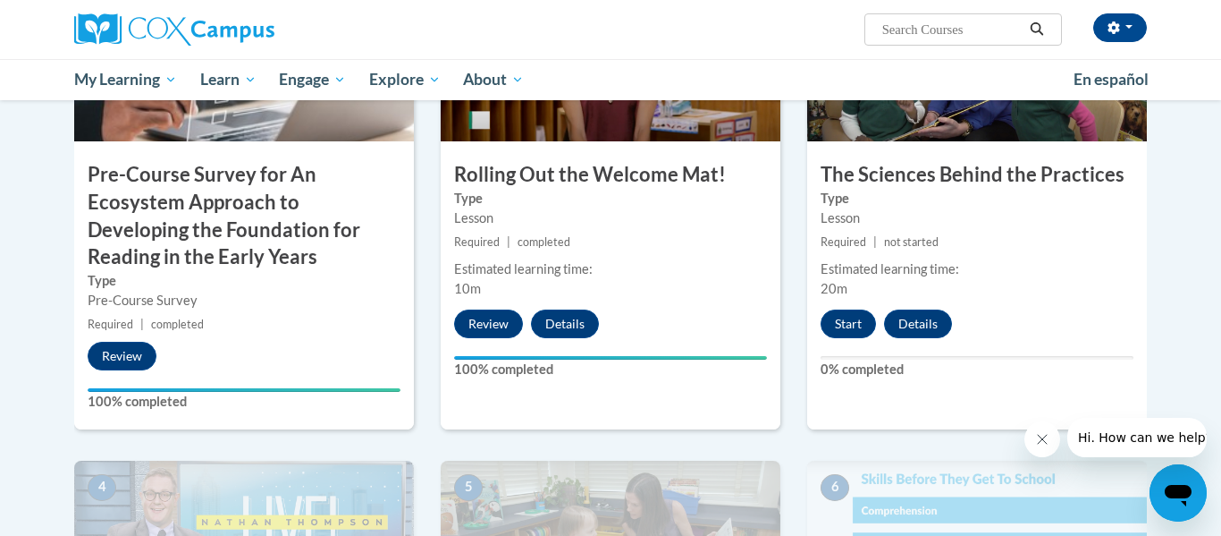
scroll to position [550, 0]
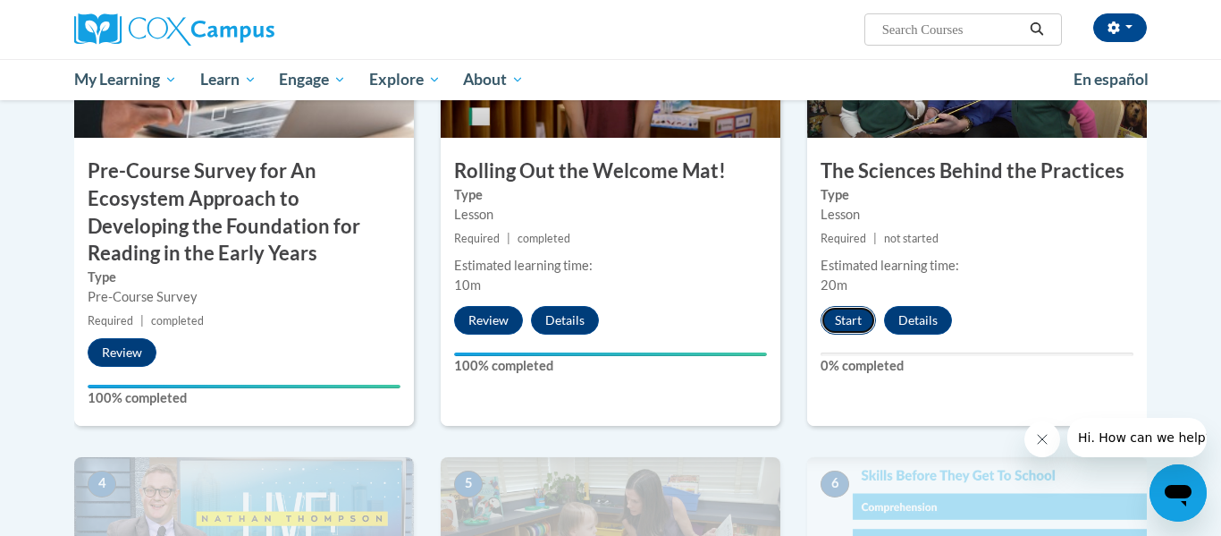
click at [863, 312] on button "Start" at bounding box center [848, 320] width 55 height 29
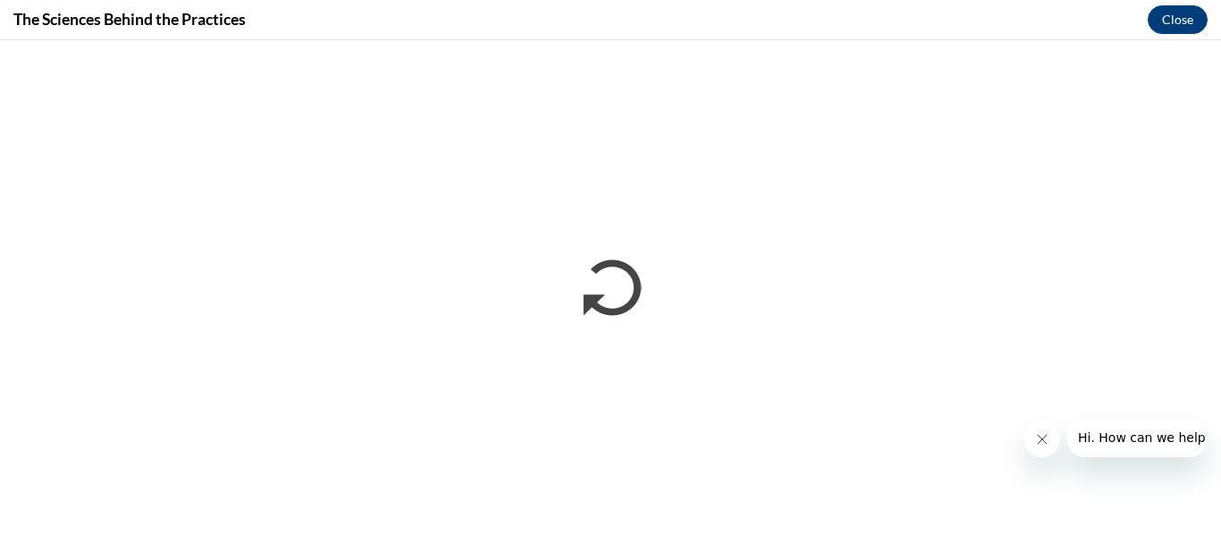
scroll to position [0, 0]
